Goal: Find contact information: Find contact information

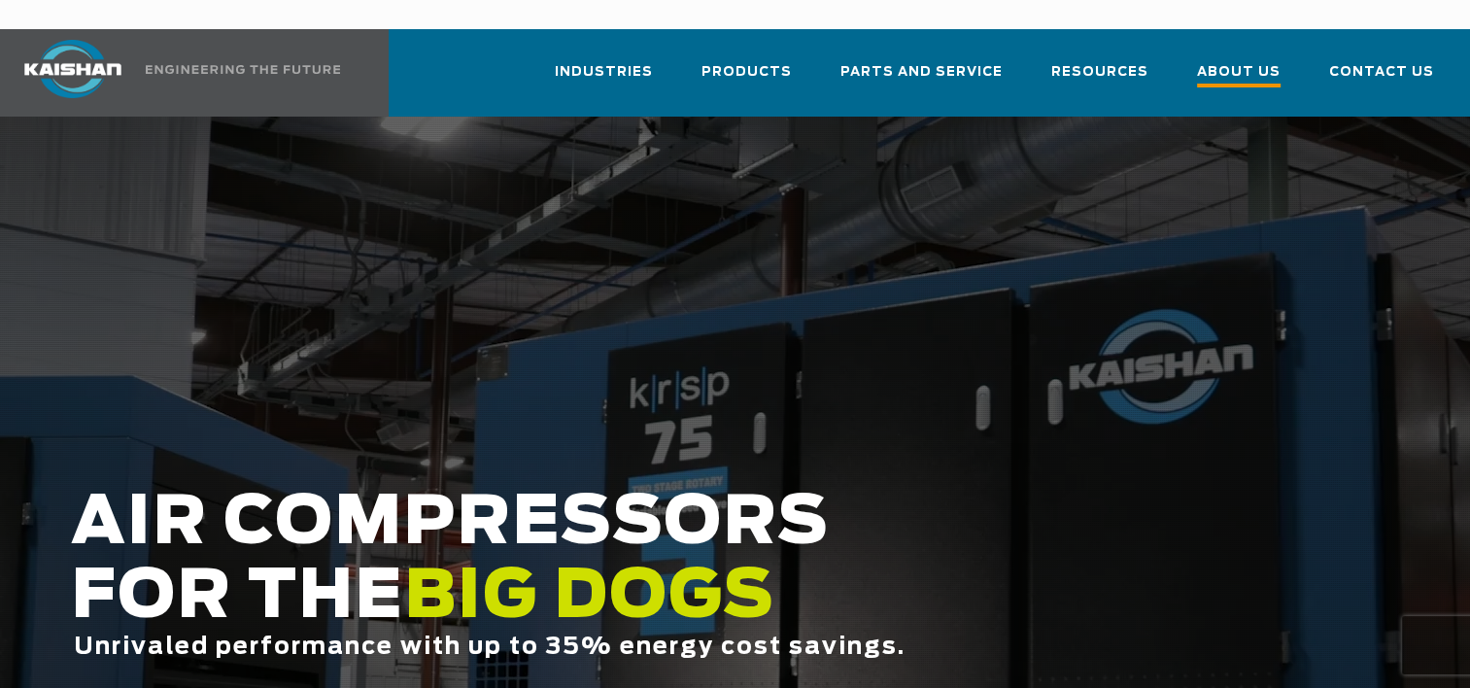
click at [1255, 61] on span "About Us" at bounding box center [1239, 74] width 84 height 26
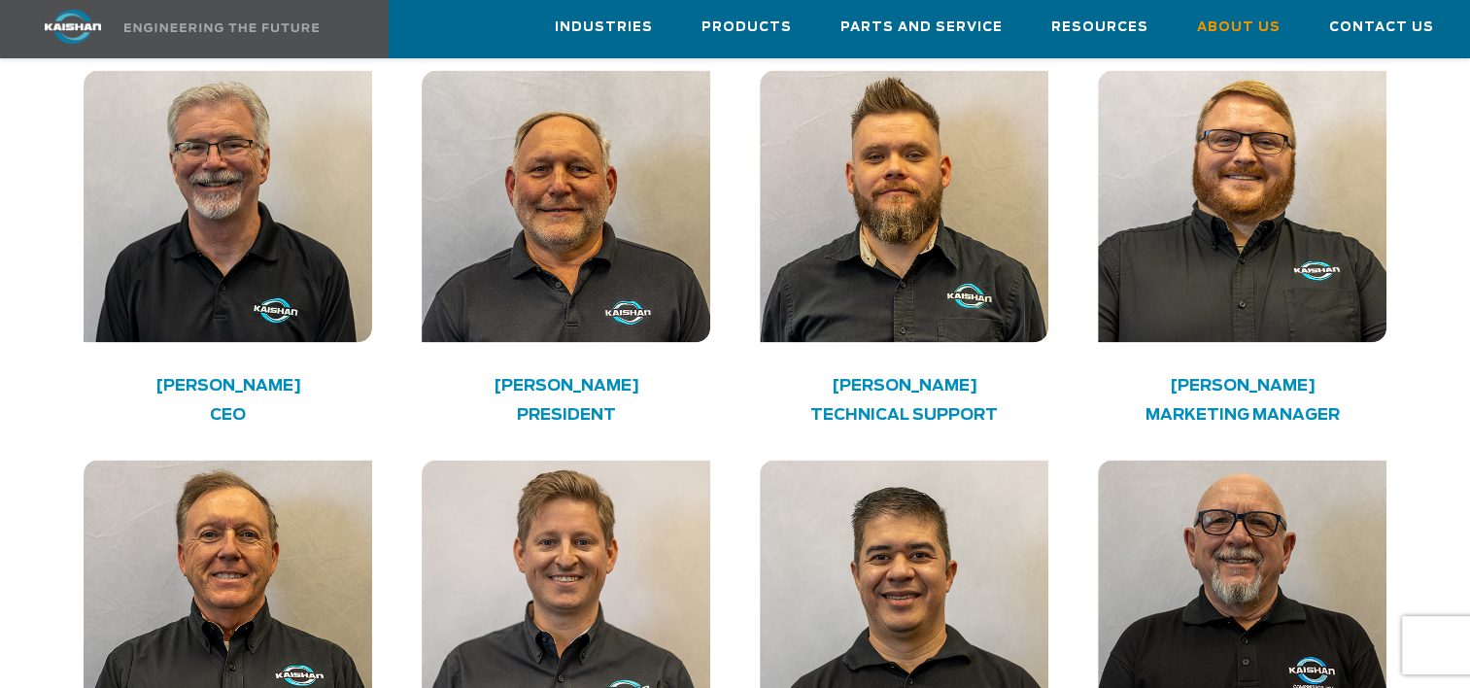
click at [938, 627] on img at bounding box center [904, 596] width 288 height 272
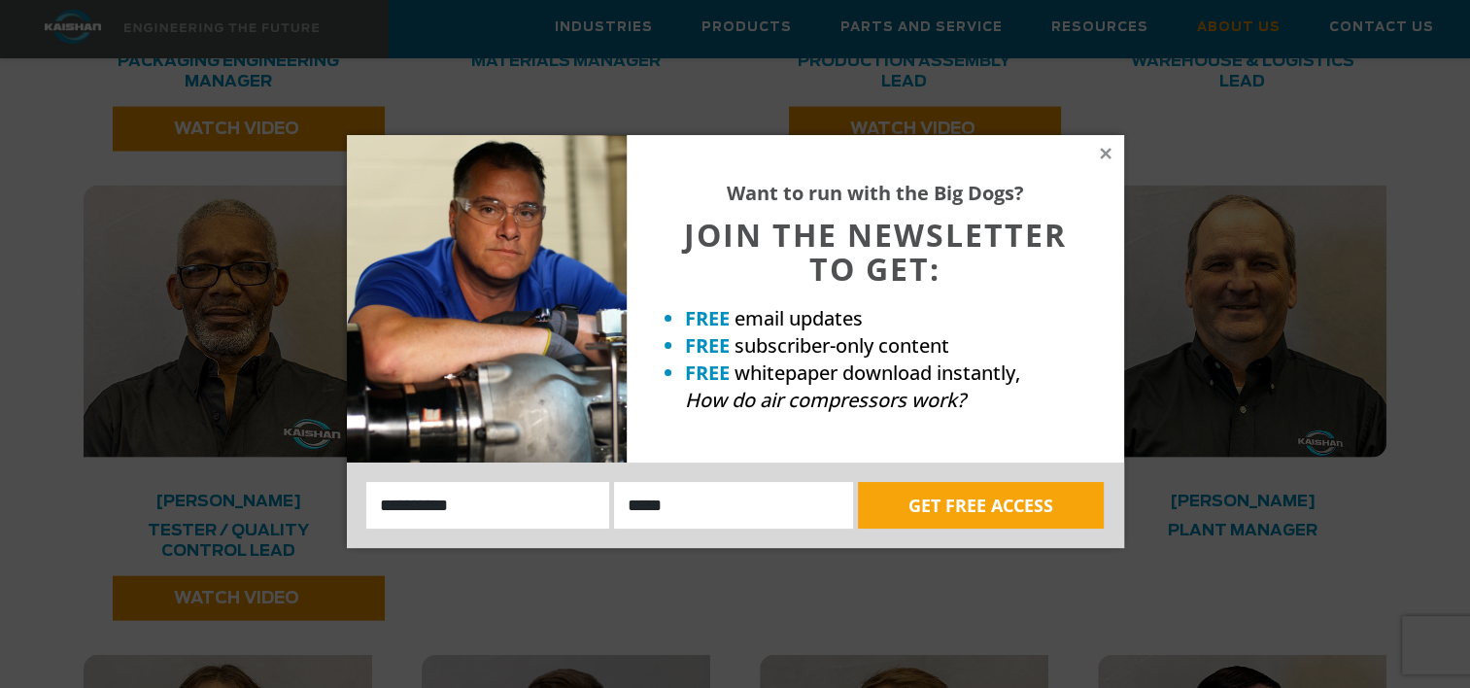
scroll to position [4172, 0]
click at [1108, 157] on icon at bounding box center [1105, 153] width 11 height 11
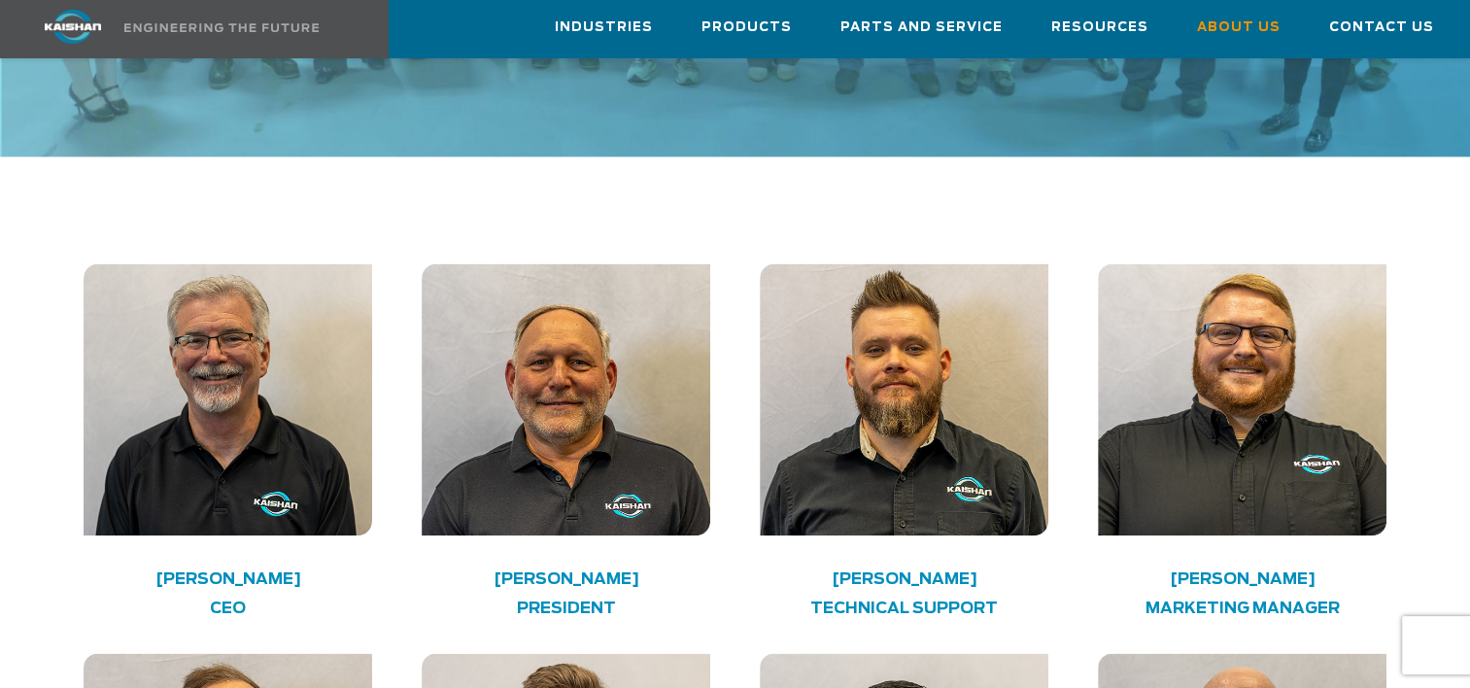
scroll to position [2817, 0]
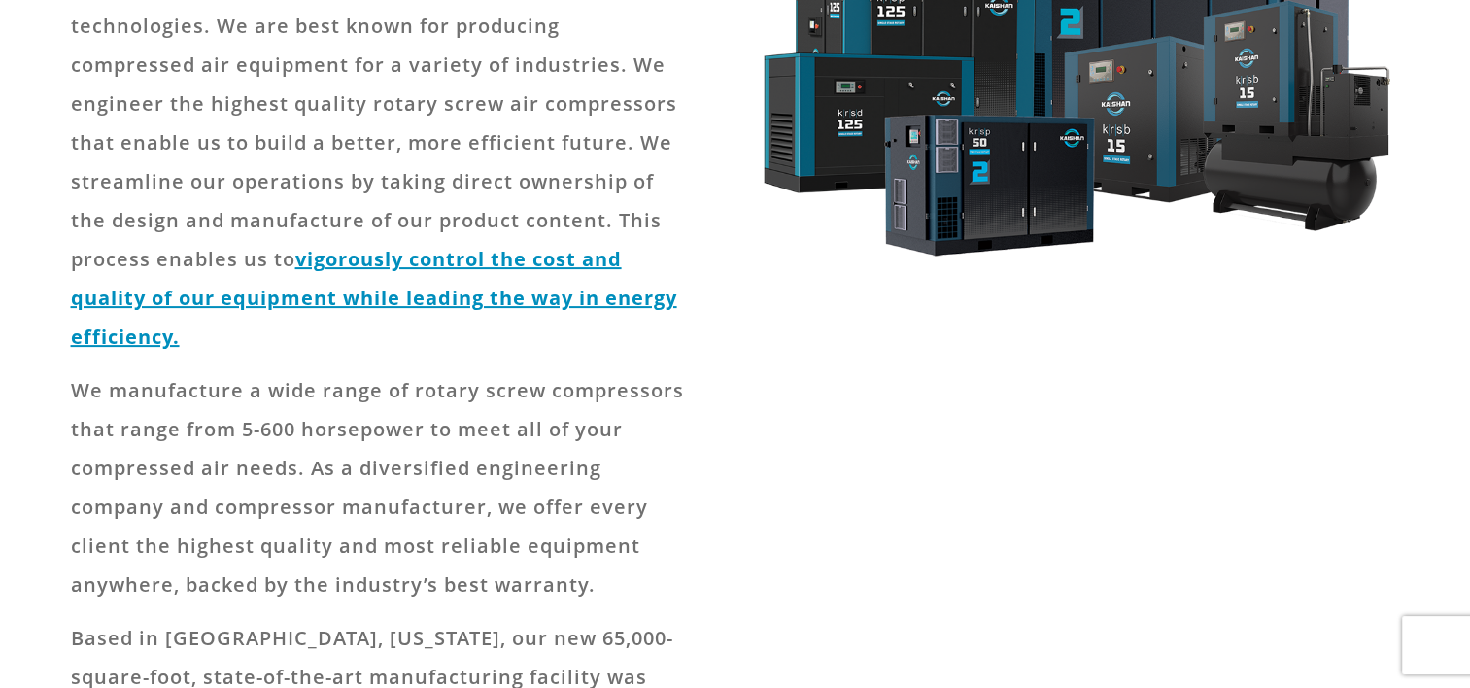
scroll to position [0, 0]
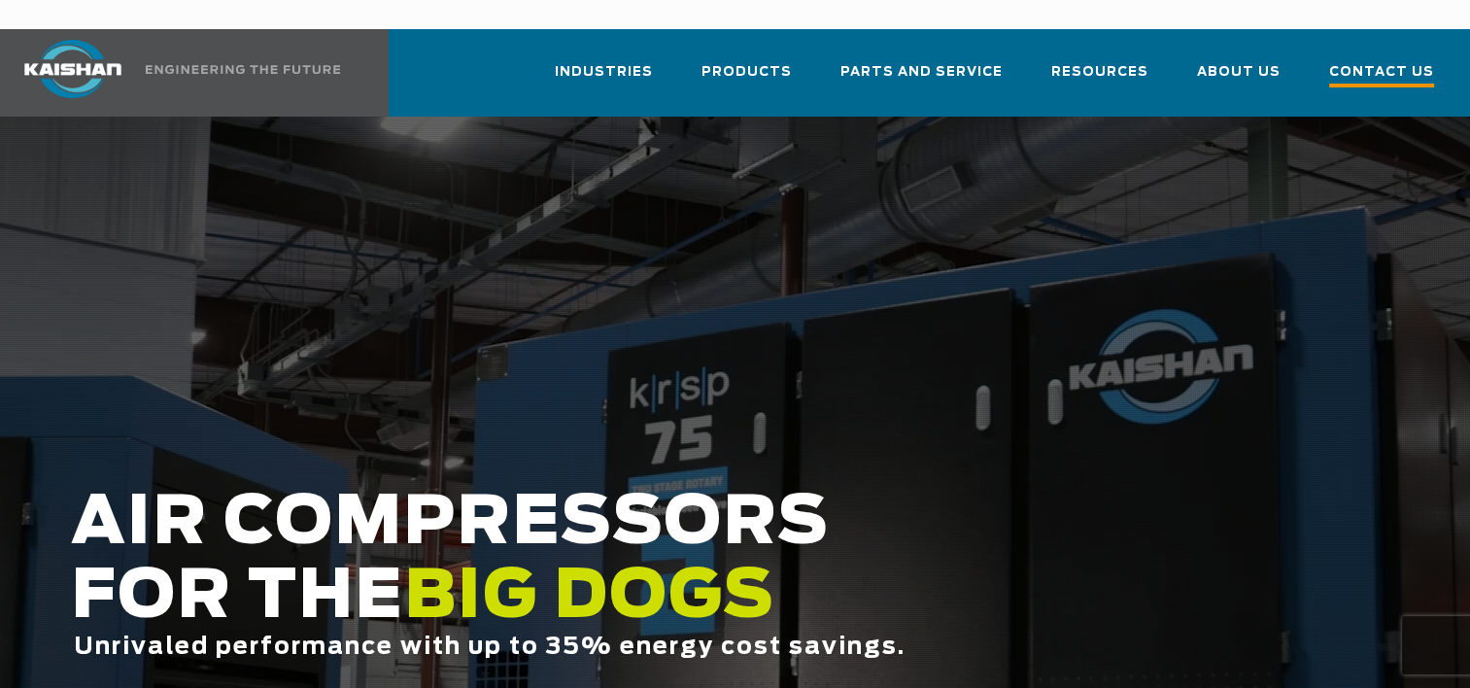
click at [1376, 61] on span "Contact Us" at bounding box center [1381, 74] width 105 height 26
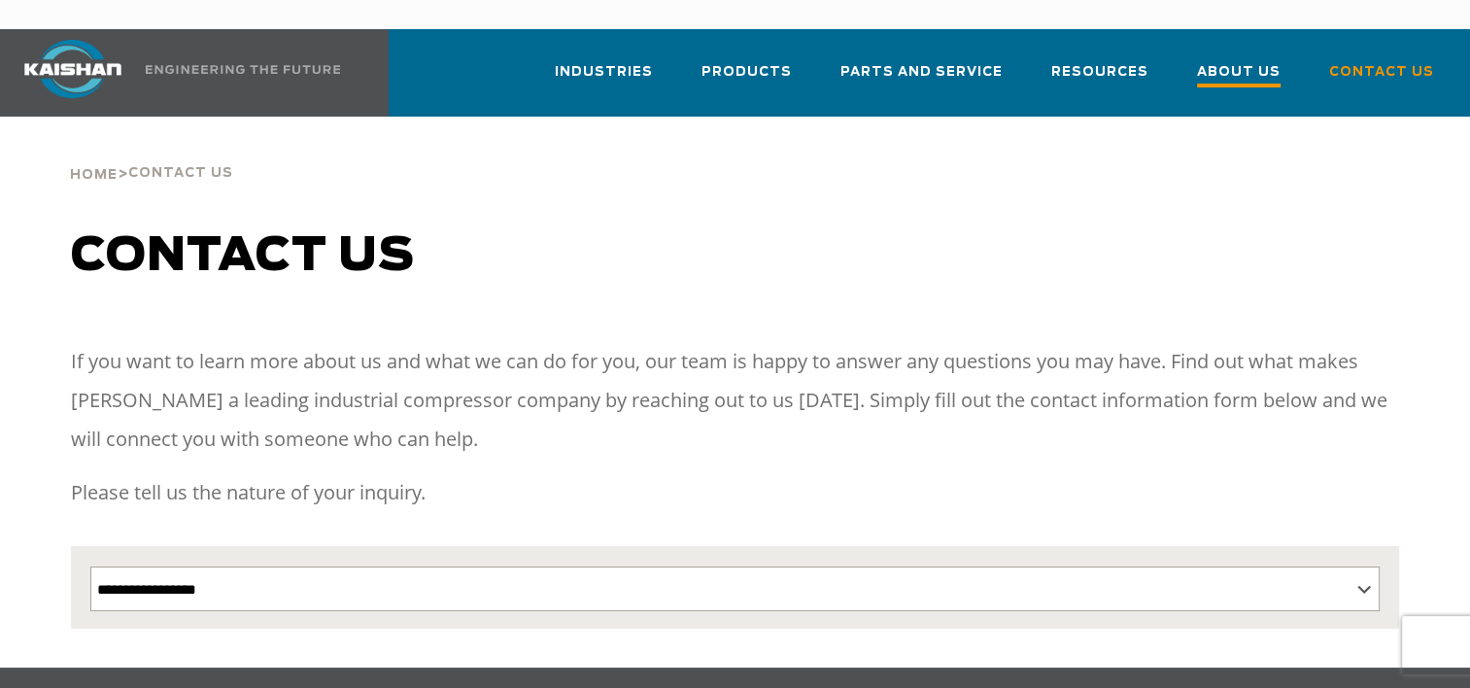
click at [1242, 61] on span "About Us" at bounding box center [1239, 74] width 84 height 26
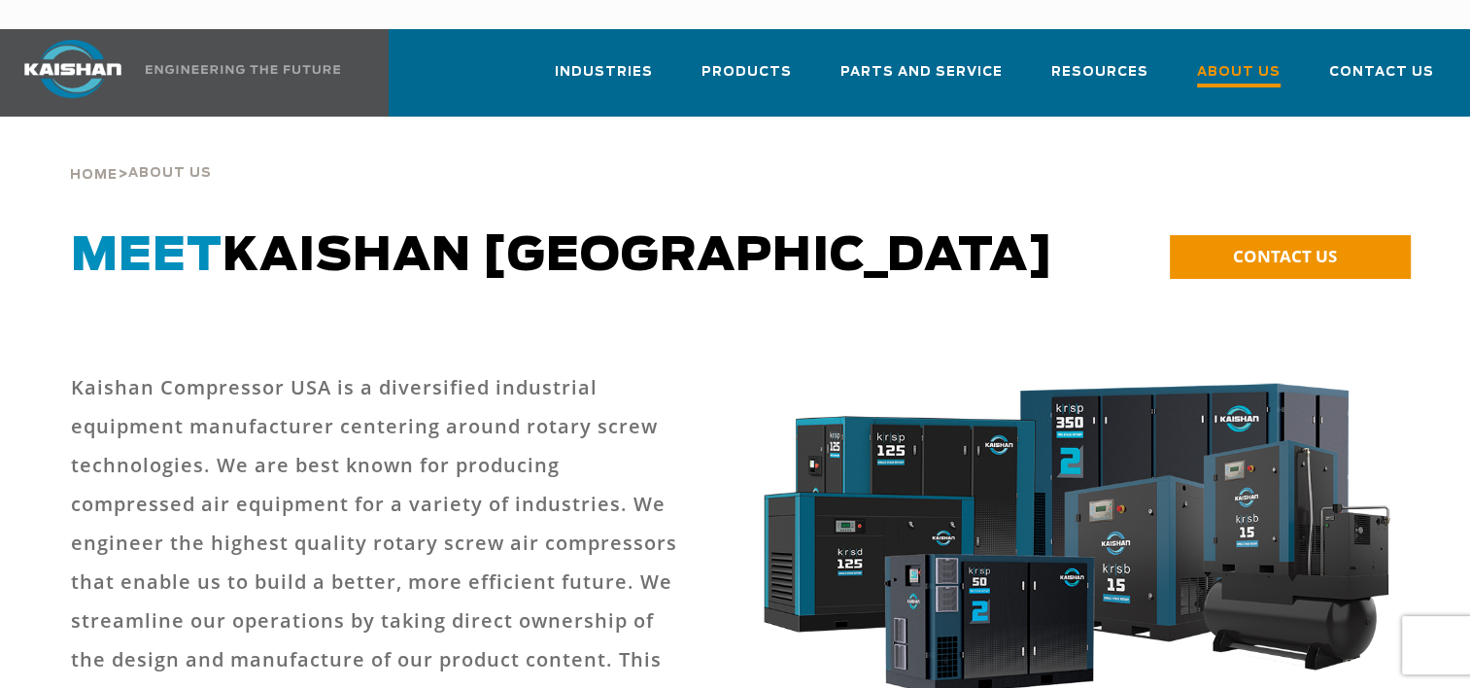
click at [1243, 61] on span "About Us" at bounding box center [1239, 74] width 84 height 26
click at [1252, 61] on span "About Us" at bounding box center [1239, 74] width 84 height 26
click at [1368, 61] on span "Contact Us" at bounding box center [1381, 74] width 105 height 26
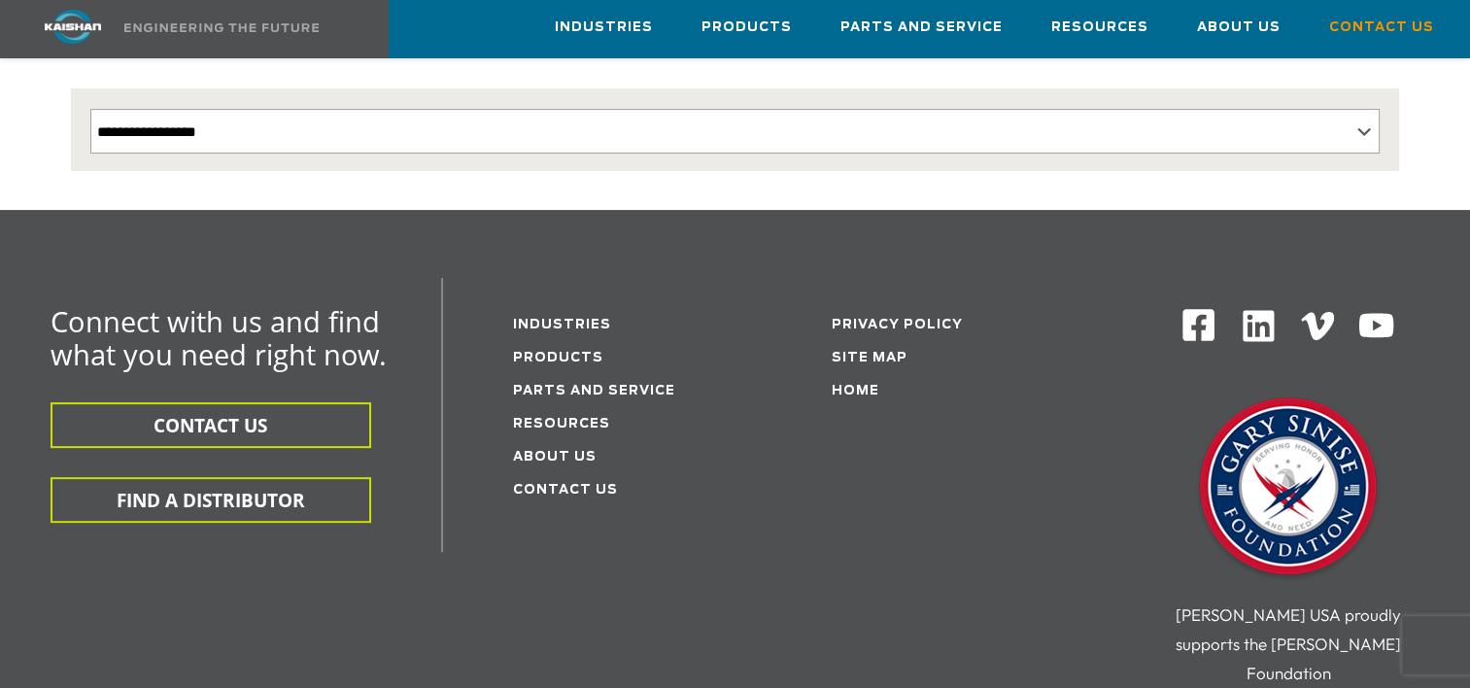
scroll to position [420, 0]
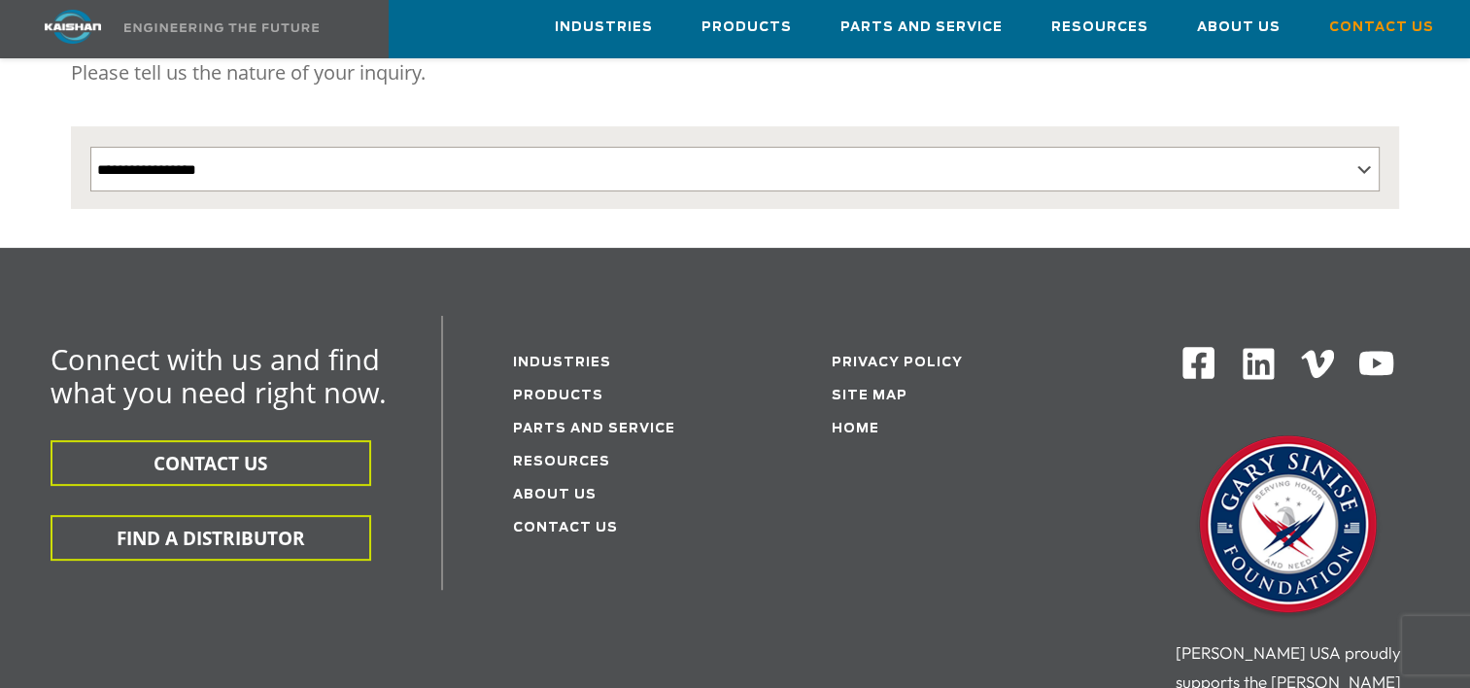
click at [1424, 190] on div "**********" at bounding box center [735, 29] width 1470 height 438
click at [925, 27] on span "Parts and Service" at bounding box center [922, 30] width 162 height 26
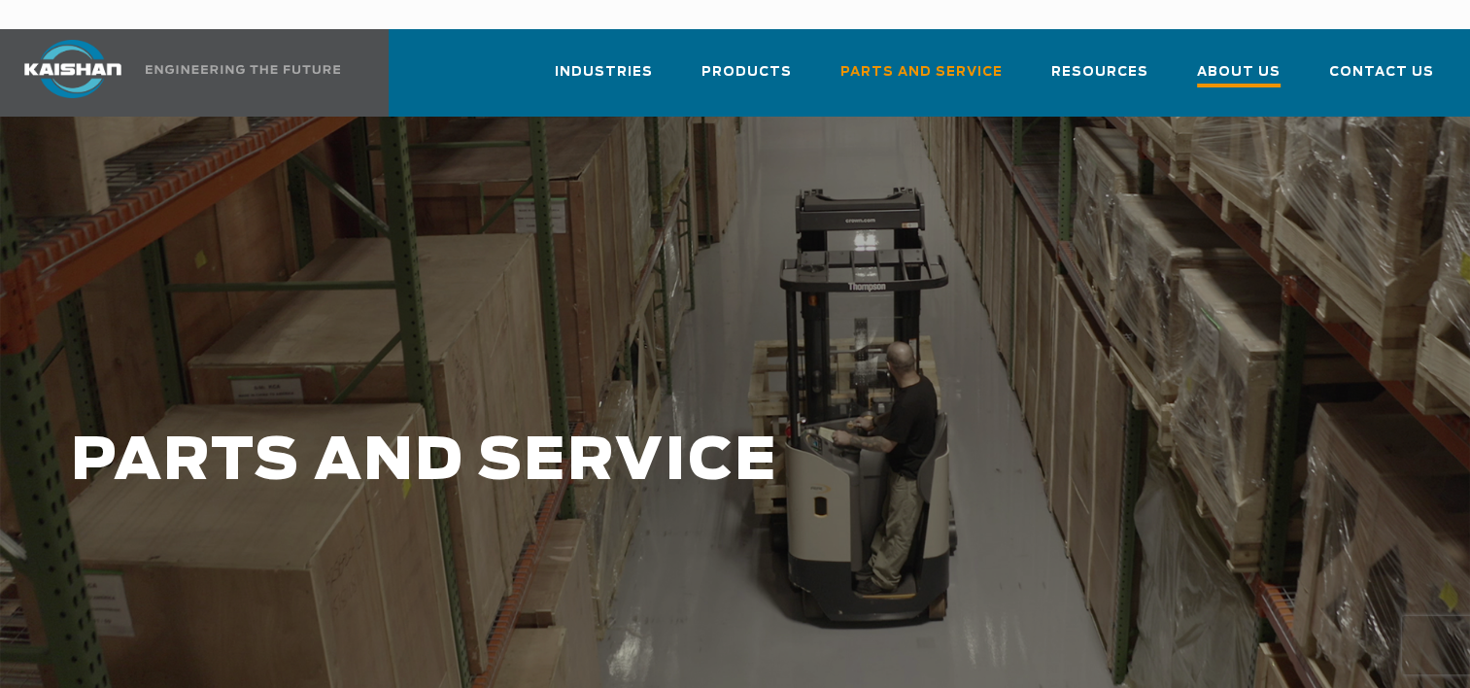
click at [1252, 61] on span "About Us" at bounding box center [1239, 74] width 84 height 26
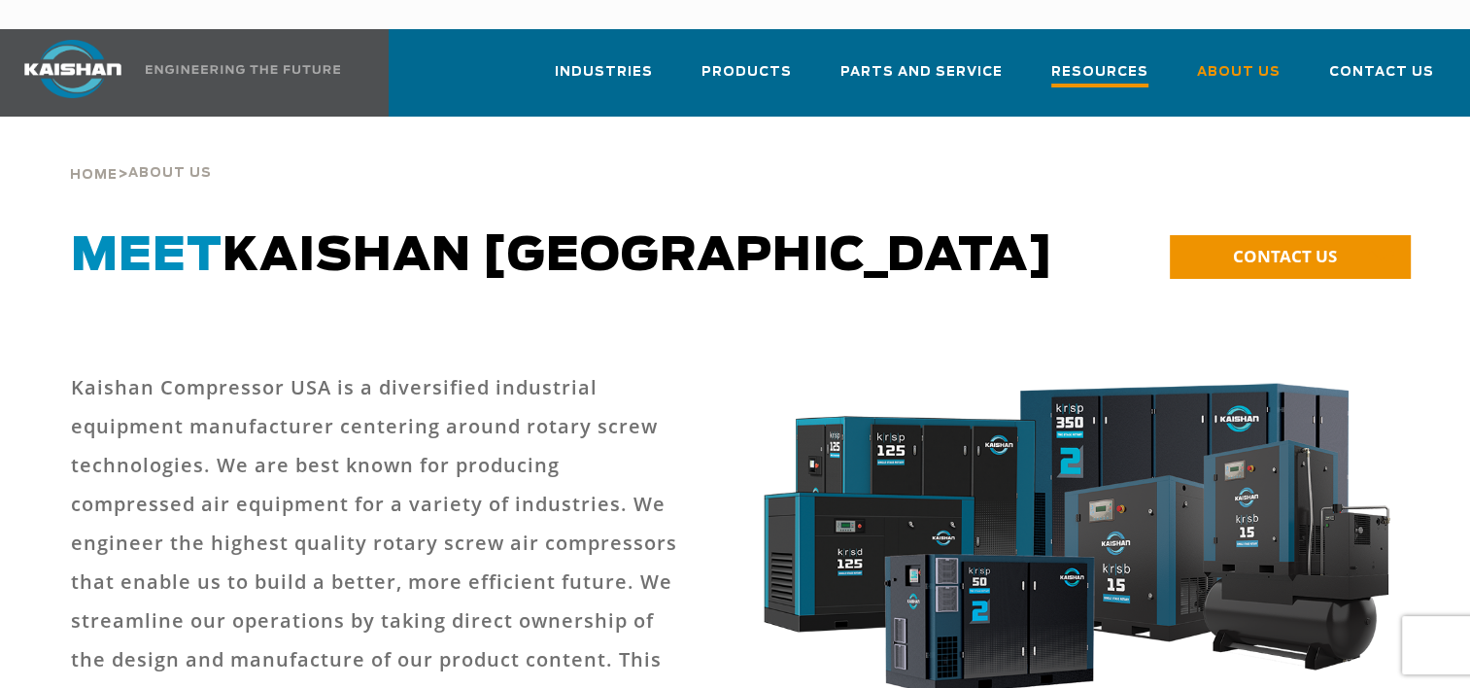
click at [1119, 61] on span "Resources" at bounding box center [1100, 74] width 97 height 26
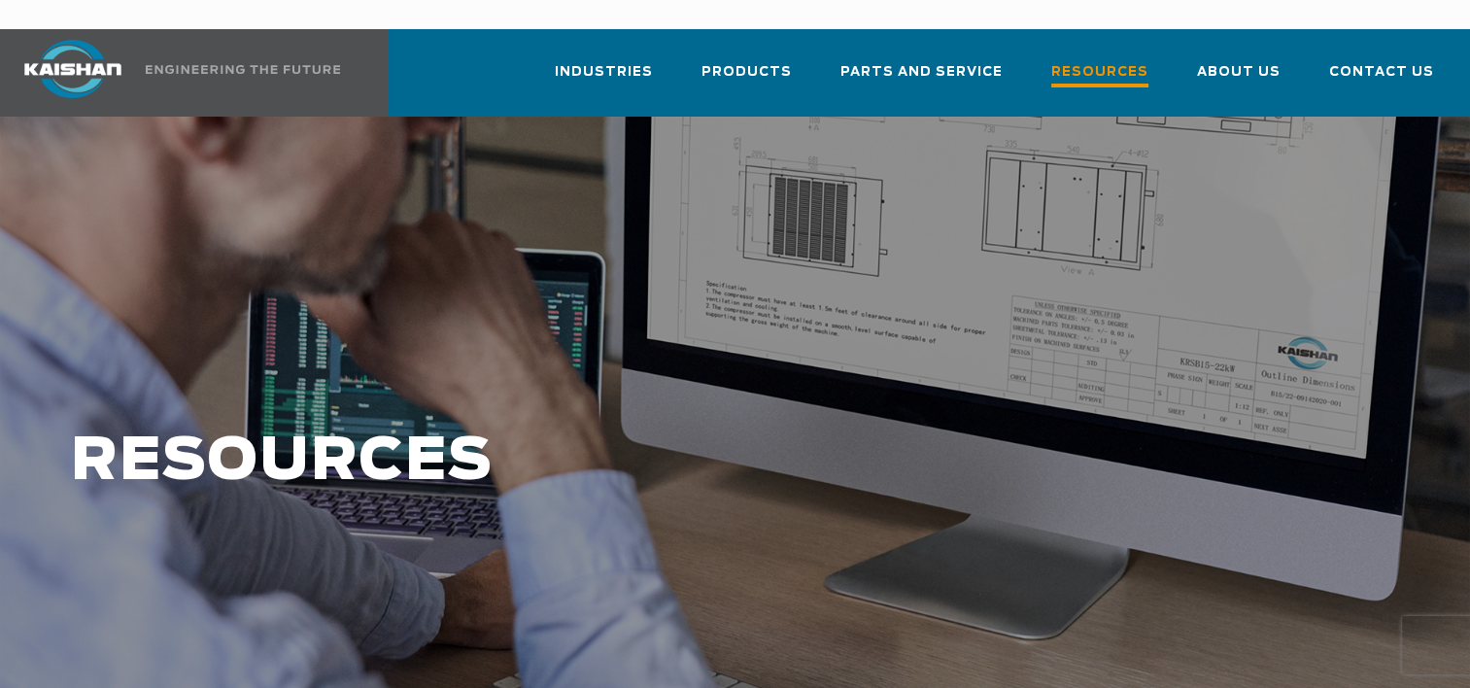
click at [1097, 47] on link "Resources" at bounding box center [1100, 82] width 97 height 70
click at [1128, 61] on span "Resources" at bounding box center [1100, 74] width 97 height 26
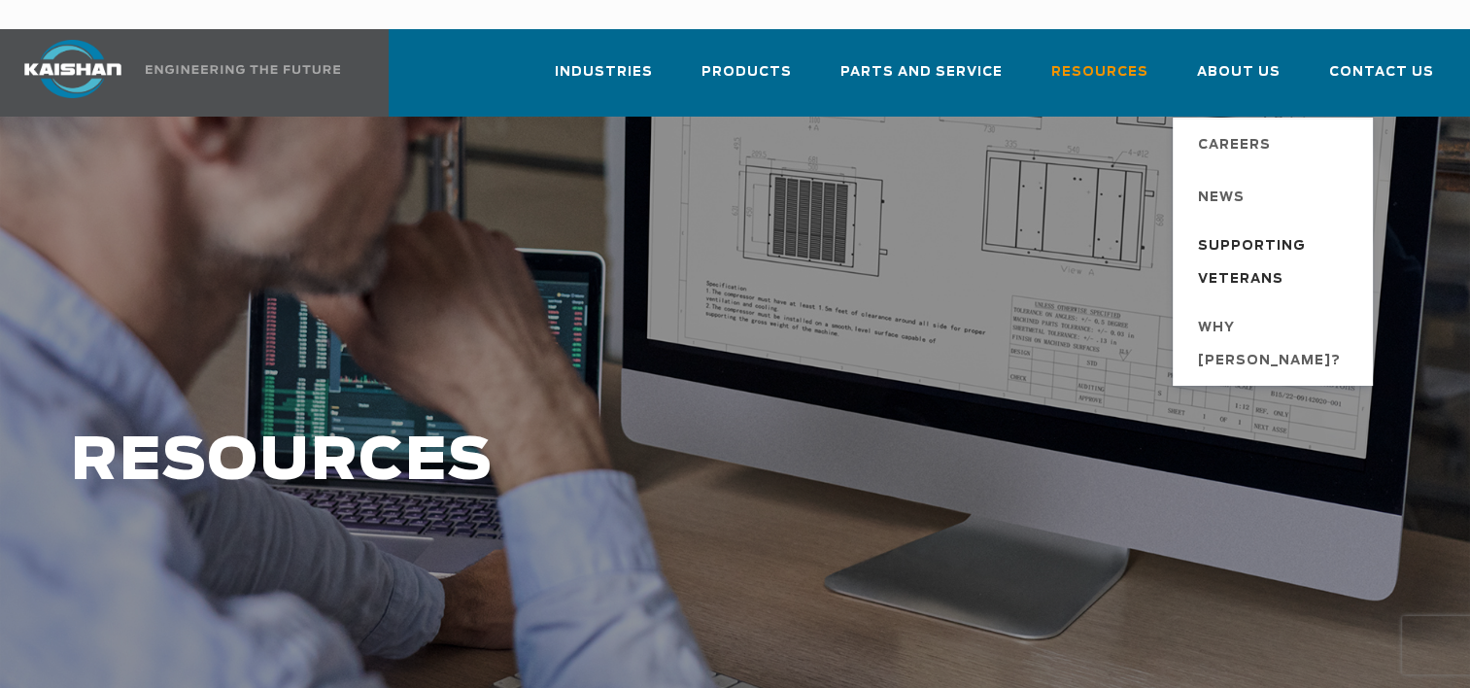
click at [1249, 230] on span "Supporting Veterans" at bounding box center [1275, 263] width 155 height 66
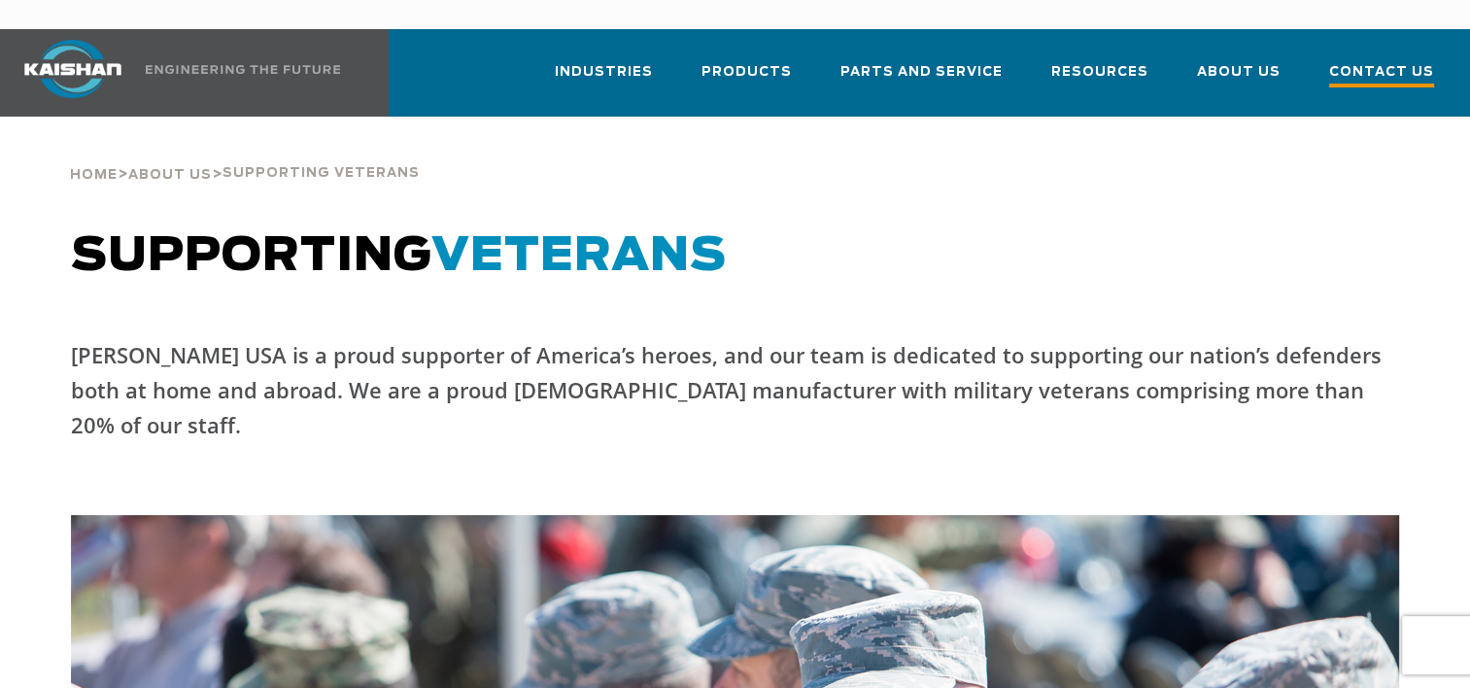
click at [1380, 61] on span "Contact Us" at bounding box center [1381, 74] width 105 height 26
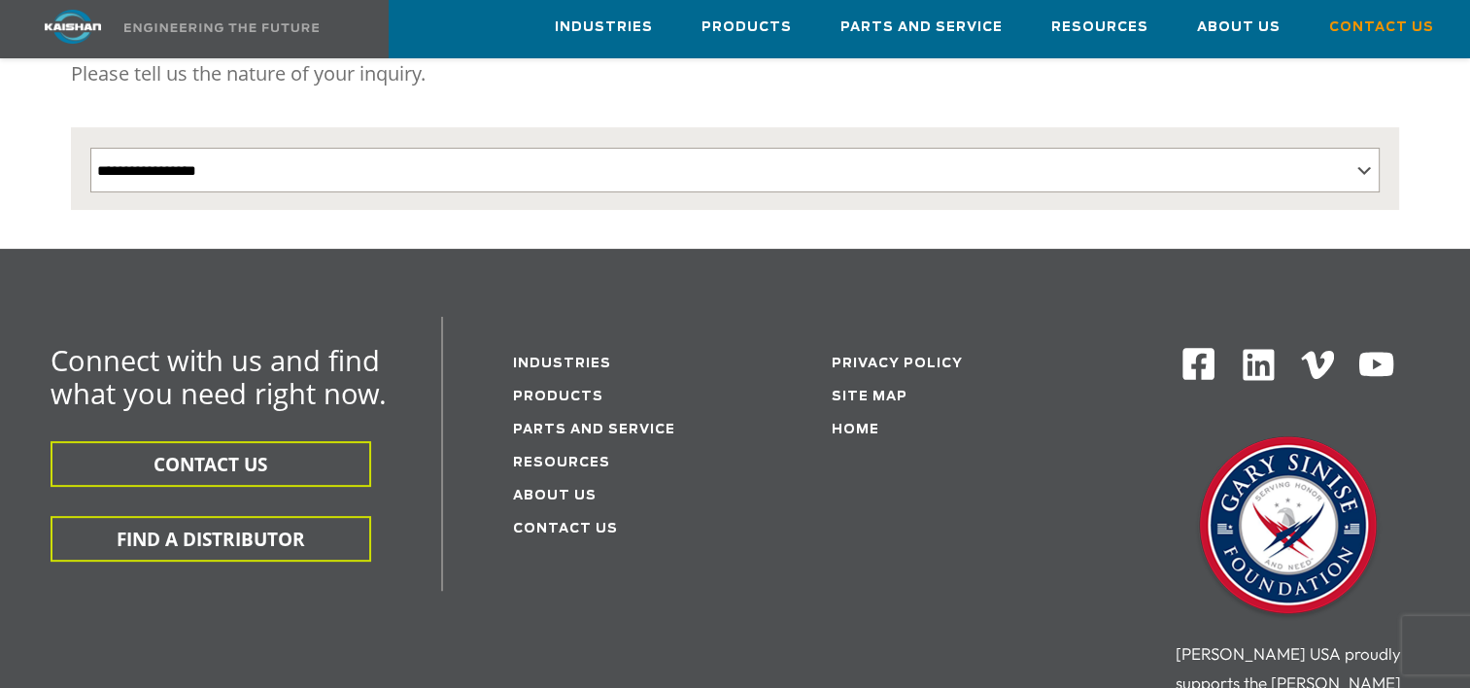
scroll to position [385, 0]
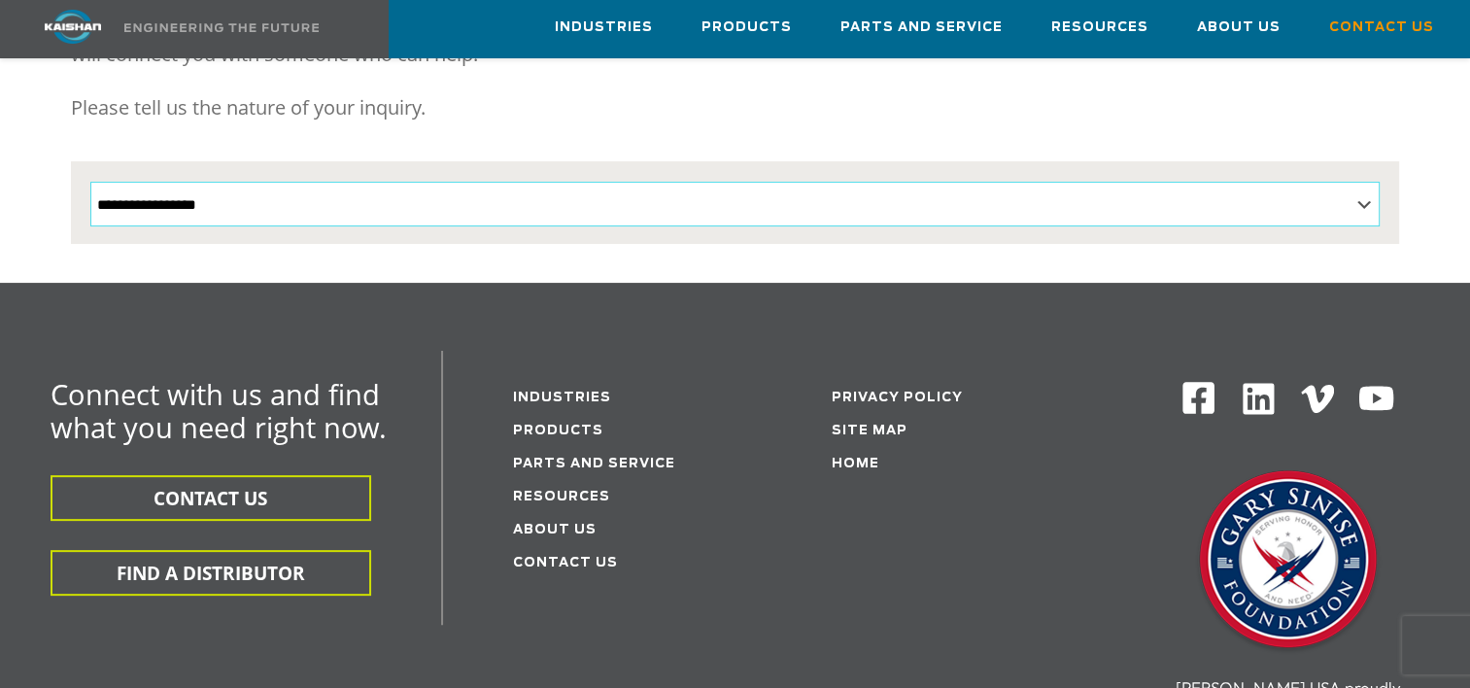
click at [1362, 182] on select "**********" at bounding box center [735, 204] width 1291 height 45
click at [638, 124] on div "If you want to learn more about us and what we can do for you, our team is happ…" at bounding box center [735, 59] width 1329 height 204
click at [553, 491] on link "Resources" at bounding box center [561, 497] width 97 height 13
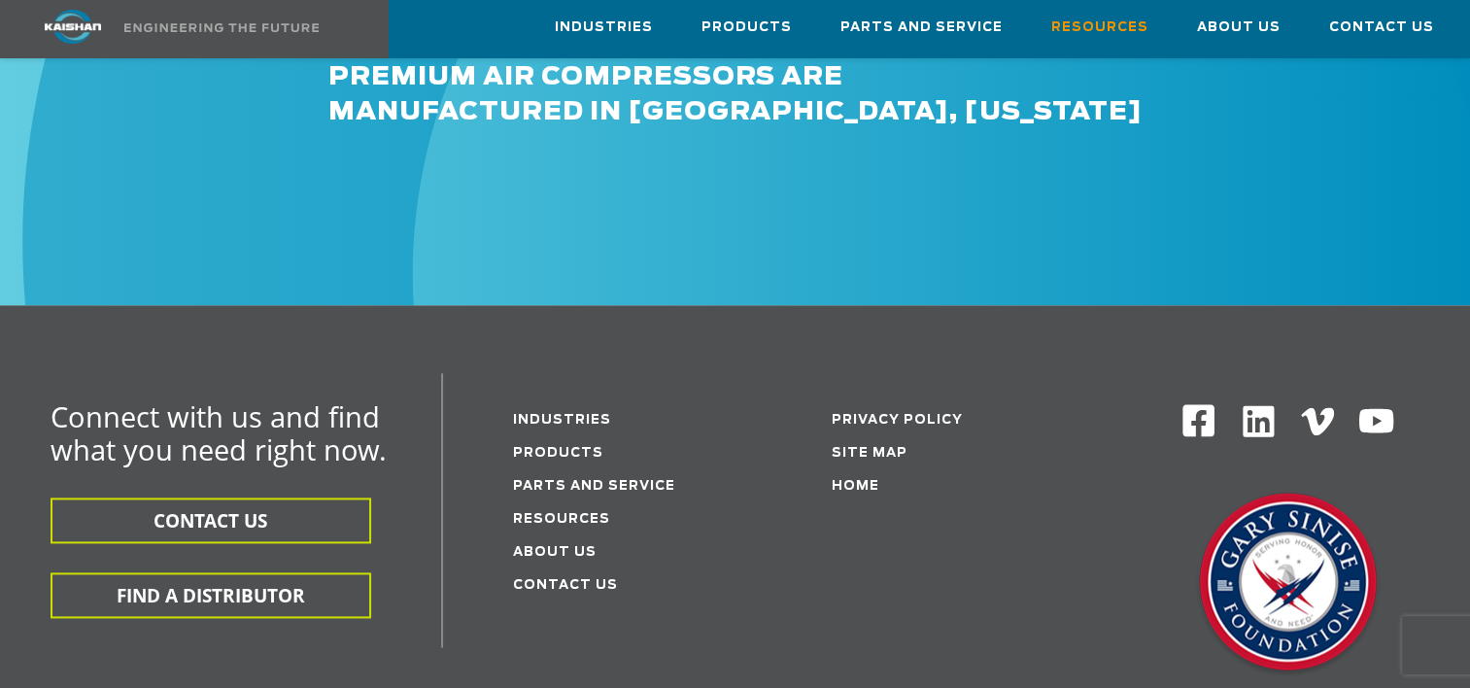
scroll to position [2364, 0]
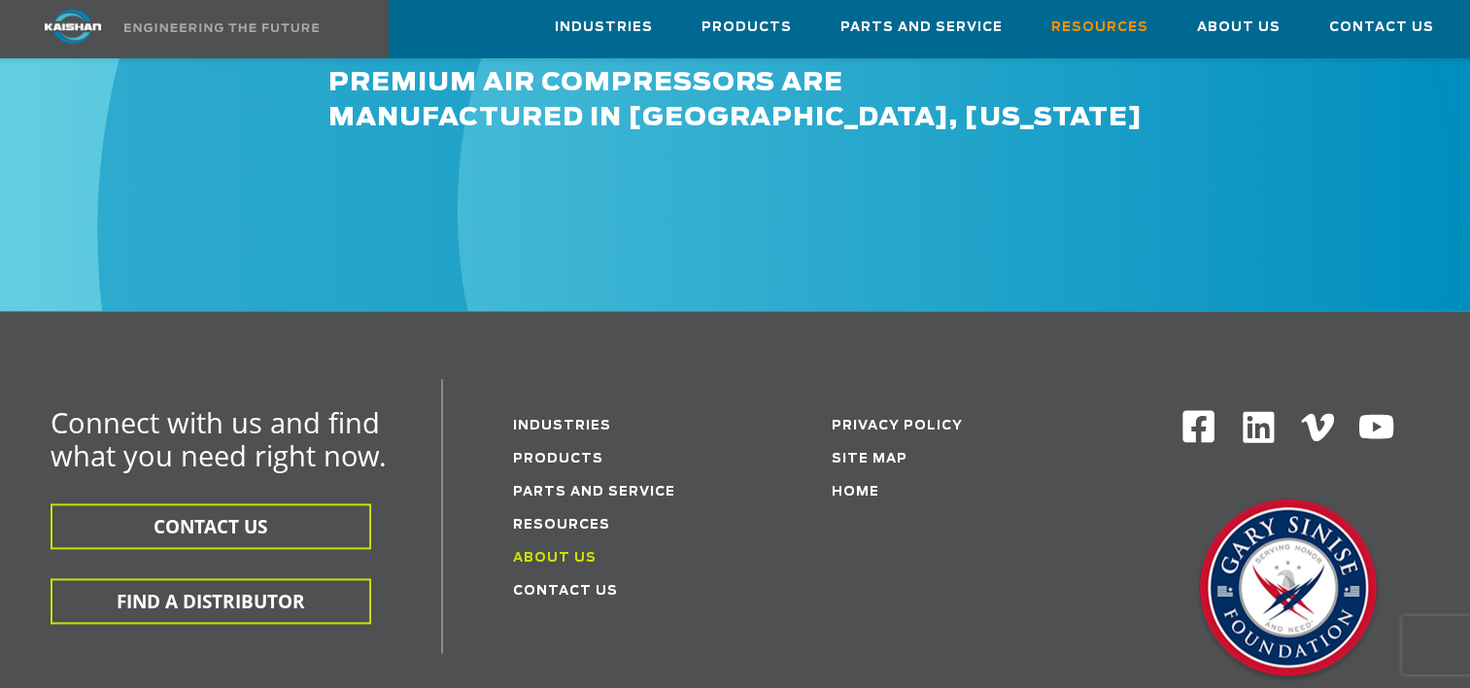
click at [540, 552] on link "About Us" at bounding box center [555, 558] width 84 height 13
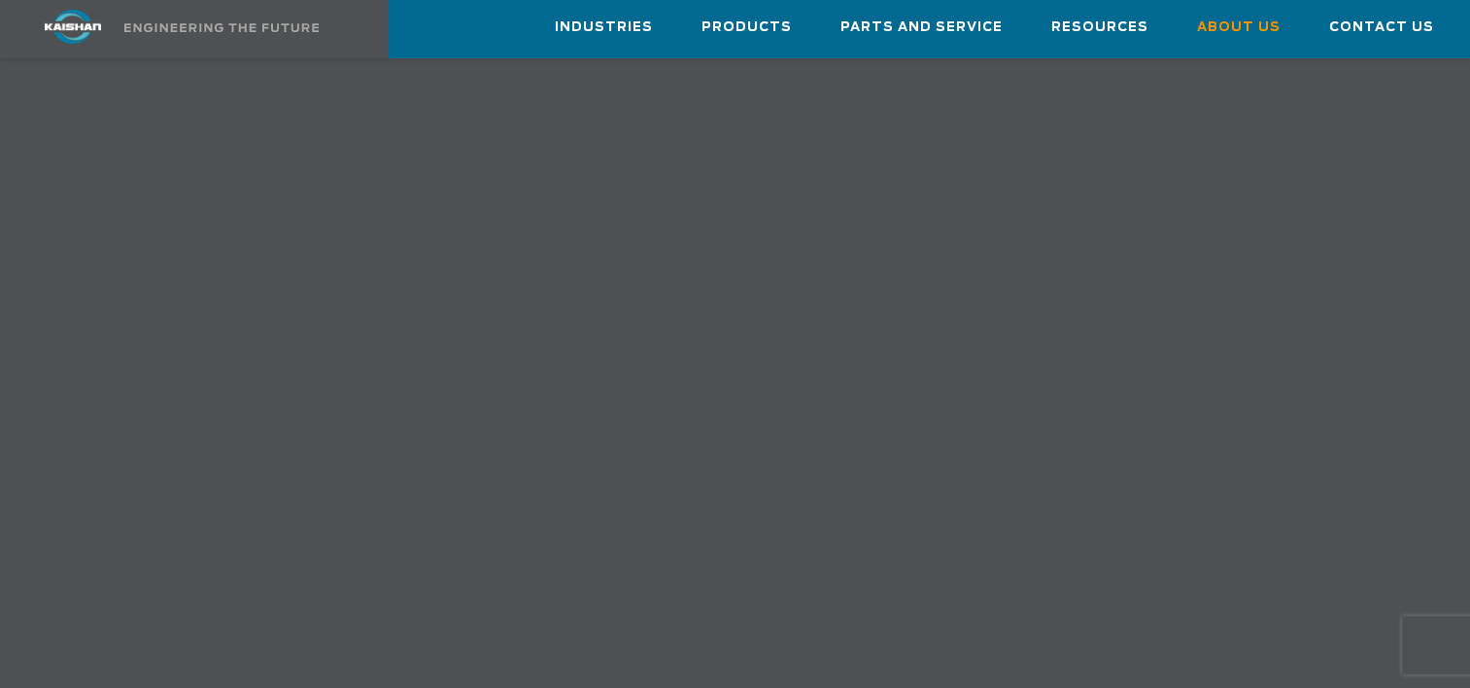
scroll to position [1489, 0]
click at [1388, 18] on span "Contact Us" at bounding box center [1381, 30] width 105 height 26
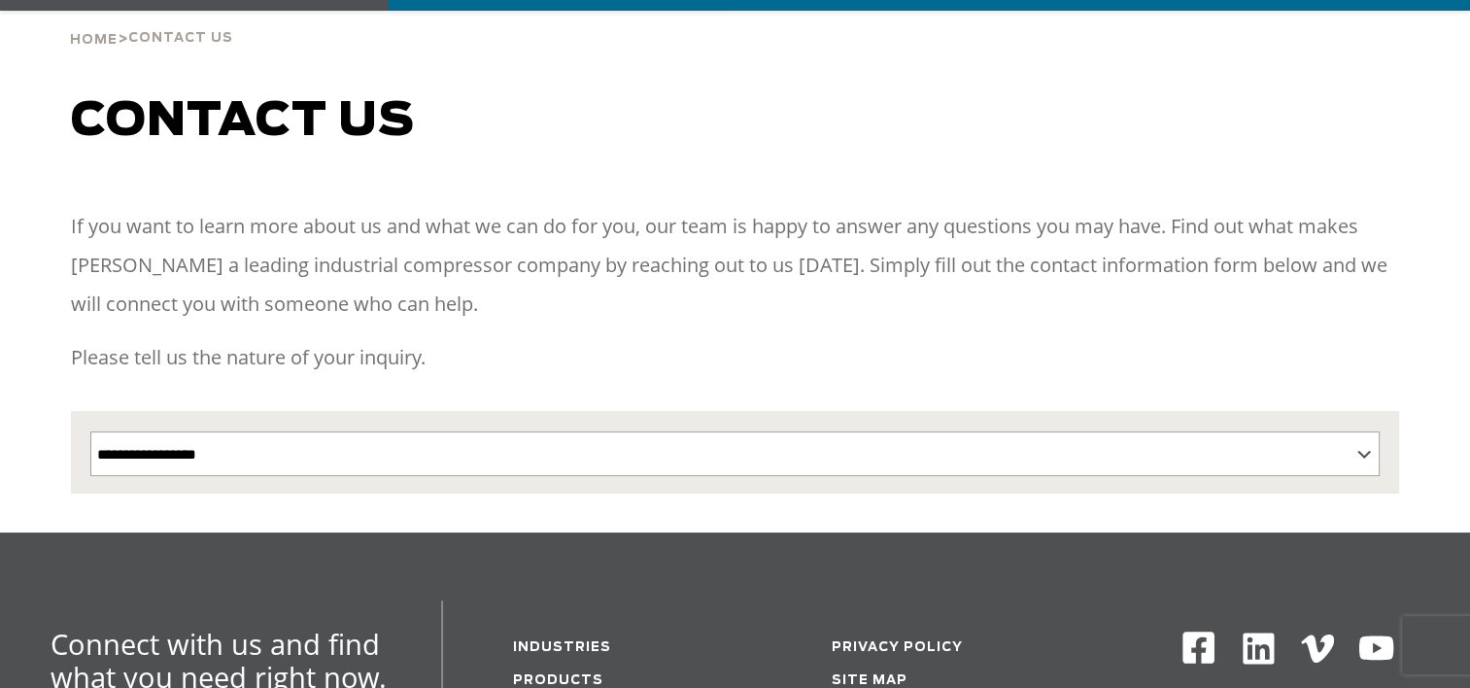
scroll to position [772, 0]
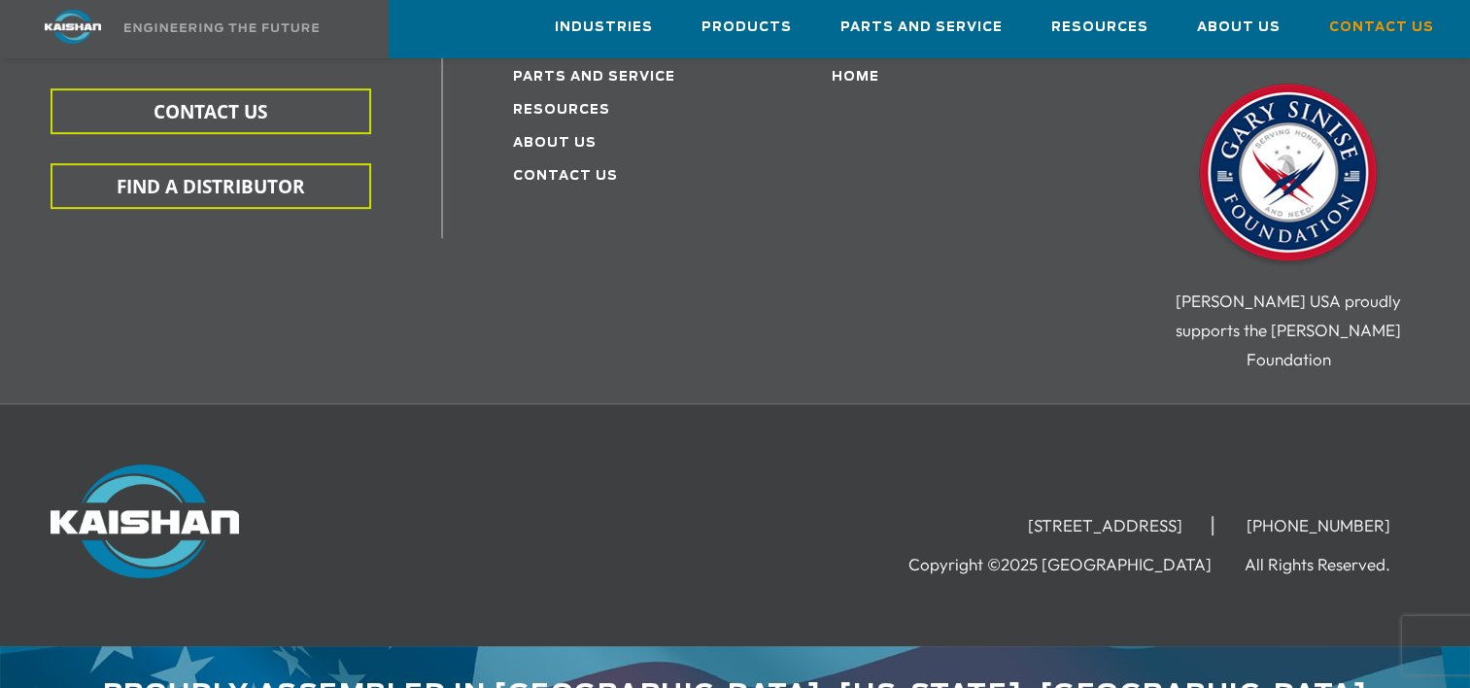
click at [708, 646] on div "Proudly assembled in [GEOGRAPHIC_DATA], [US_STATE], [GEOGRAPHIC_DATA]" at bounding box center [735, 677] width 1447 height 63
click at [714, 465] on div "[STREET_ADDRESS] [PHONE_NUMBER] Copyright ©2025 Kaishan USA All Rights Reserved." at bounding box center [978, 522] width 882 height 114
